Goal: Information Seeking & Learning: Understand process/instructions

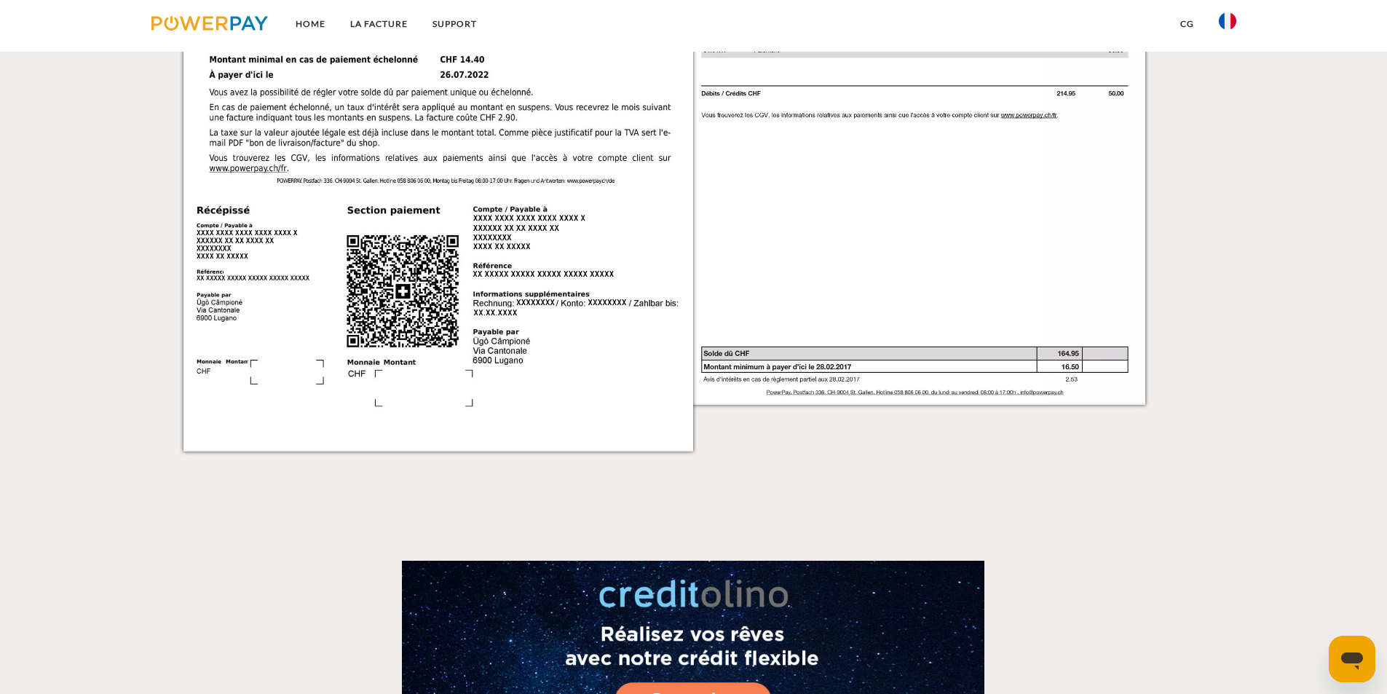
scroll to position [1512, 0]
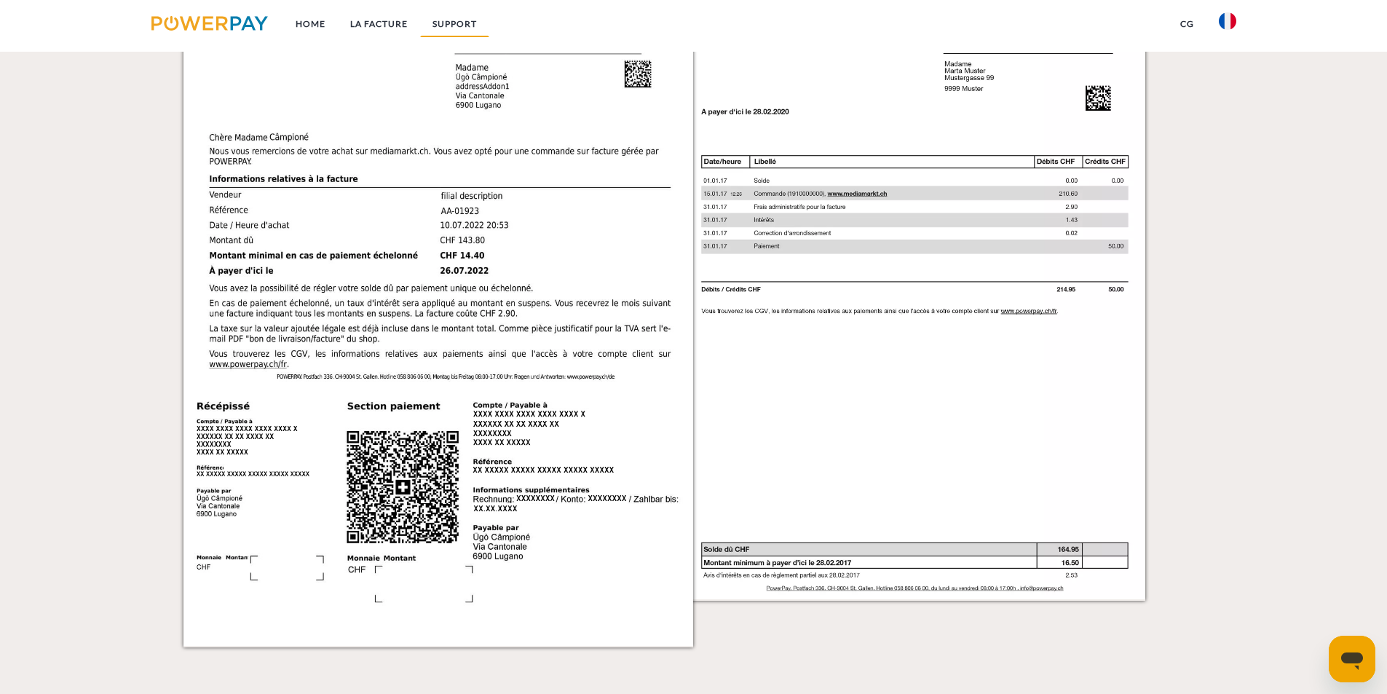
click at [478, 23] on link "Support" at bounding box center [454, 24] width 69 height 26
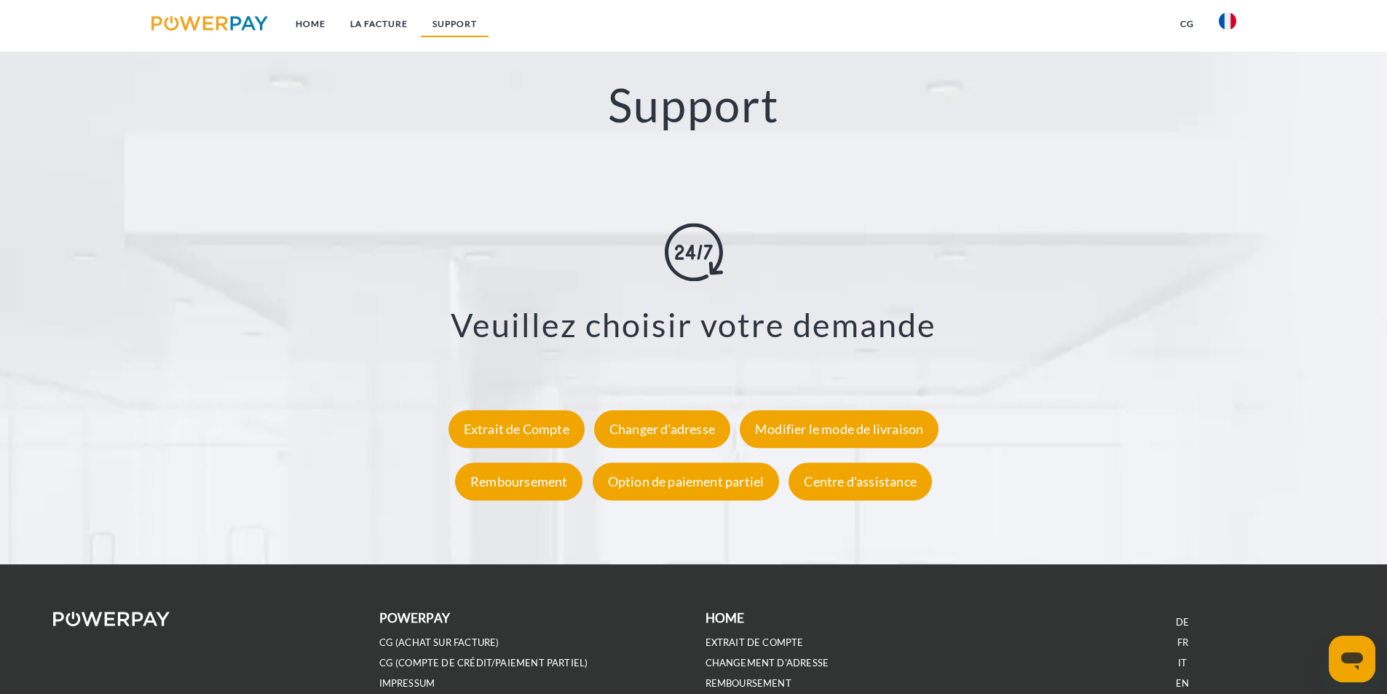
scroll to position [2560, 0]
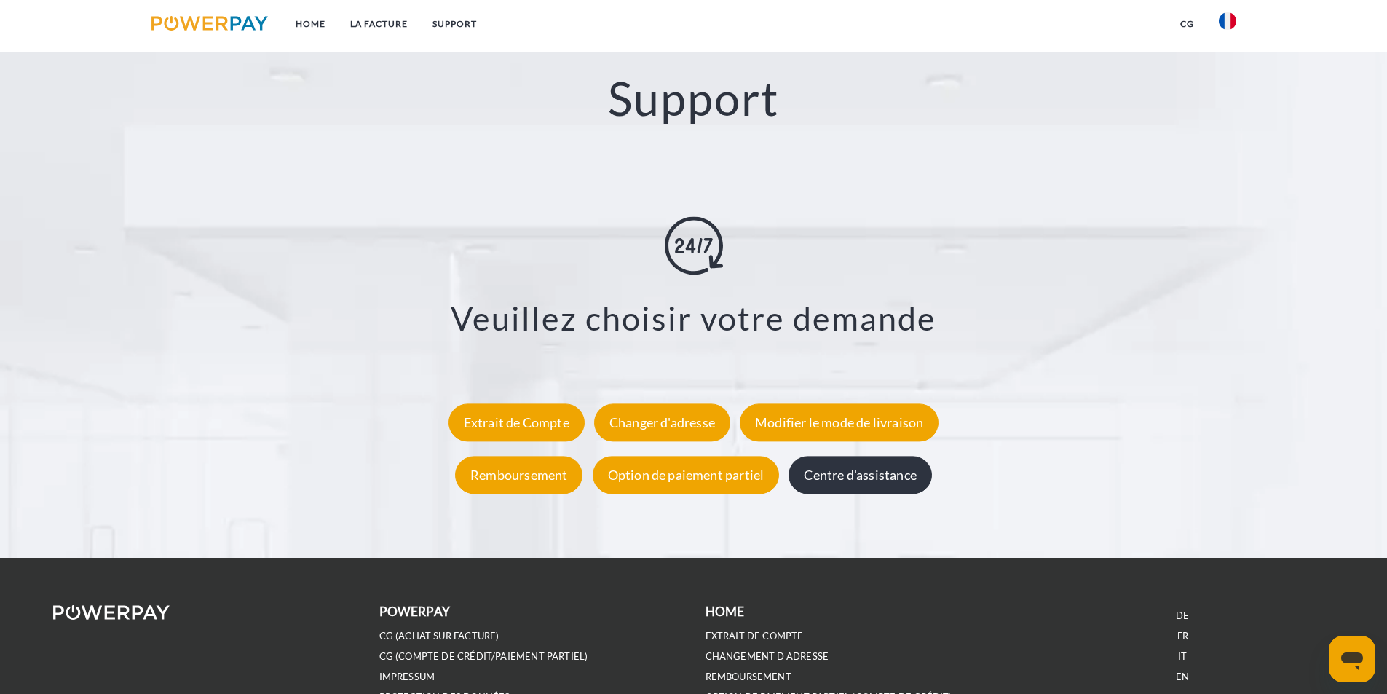
click at [848, 469] on div "Centre d'assistance" at bounding box center [859, 475] width 143 height 38
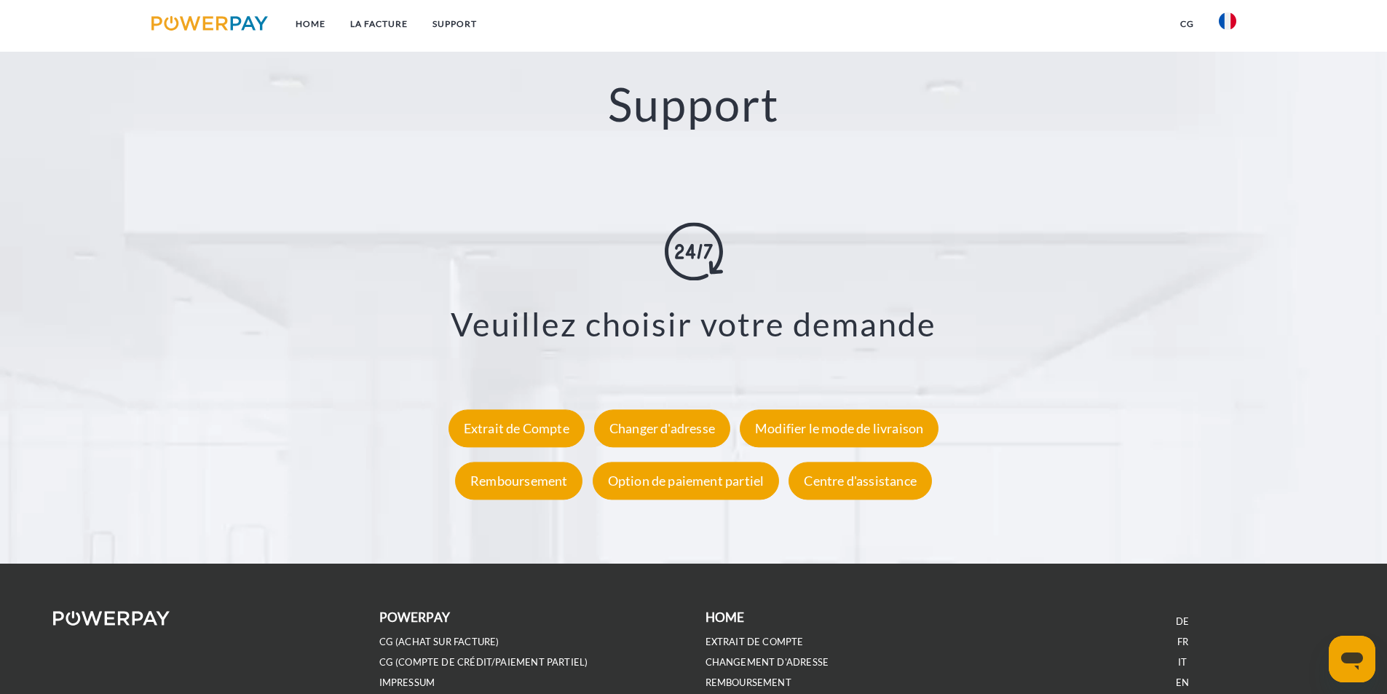
scroll to position [2677, 0]
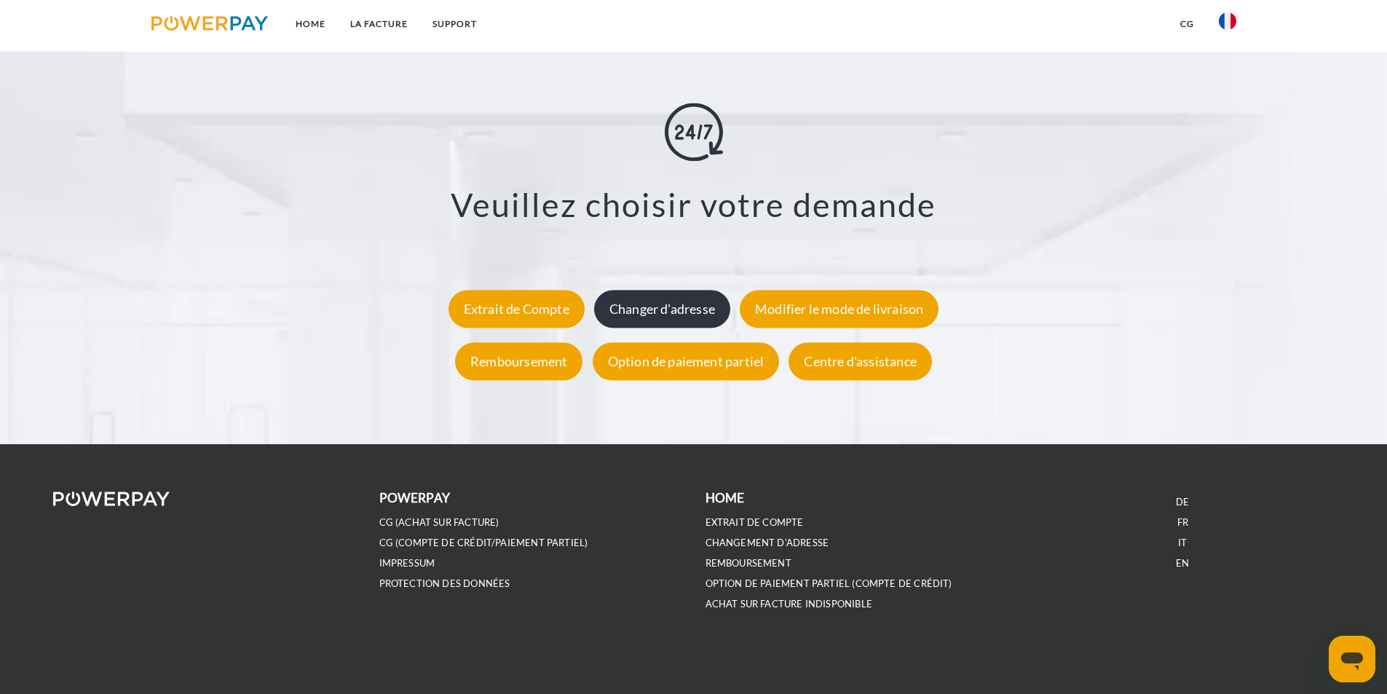
click at [667, 303] on div "Changer d'adresse" at bounding box center [662, 309] width 136 height 38
